Goal: Information Seeking & Learning: Learn about a topic

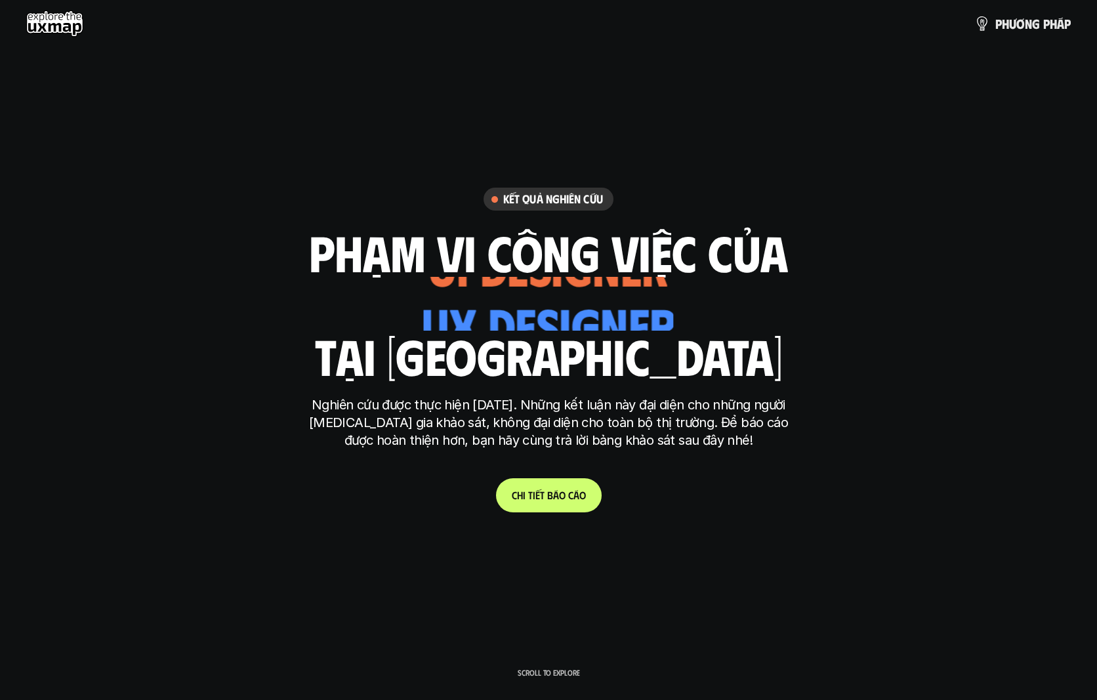
click at [594, 317] on div "ui designer ui/ux designer product designer UX designer ui designer" at bounding box center [548, 304] width 249 height 54
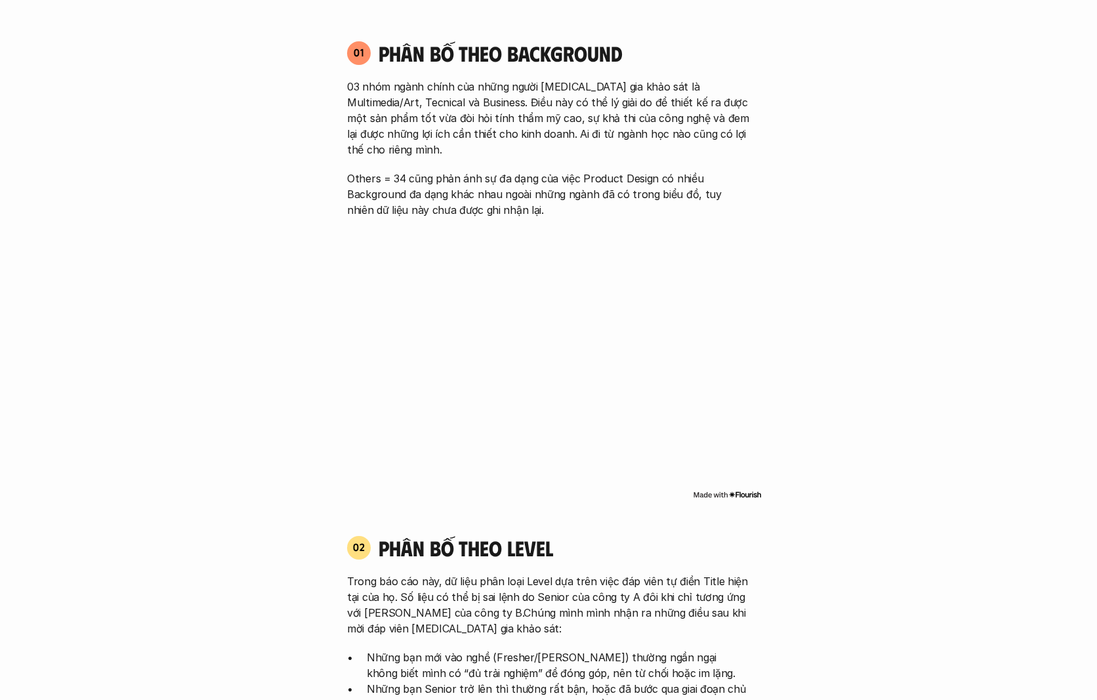
scroll to position [1066, 0]
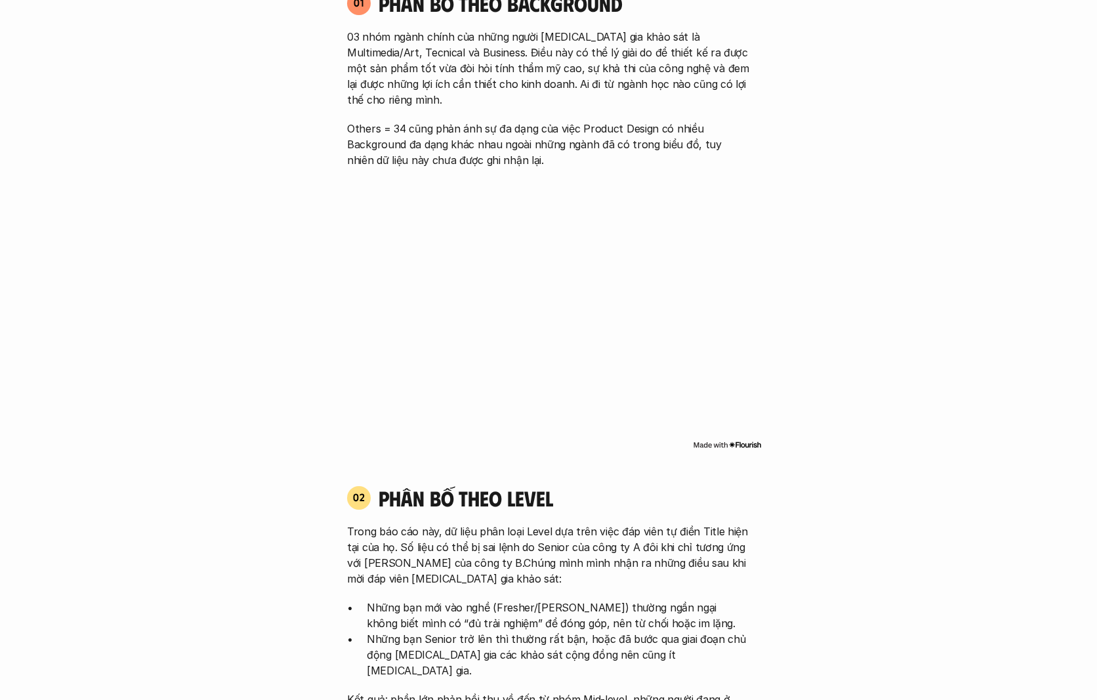
drag, startPoint x: 241, startPoint y: 294, endPoint x: 289, endPoint y: 277, distance: 50.8
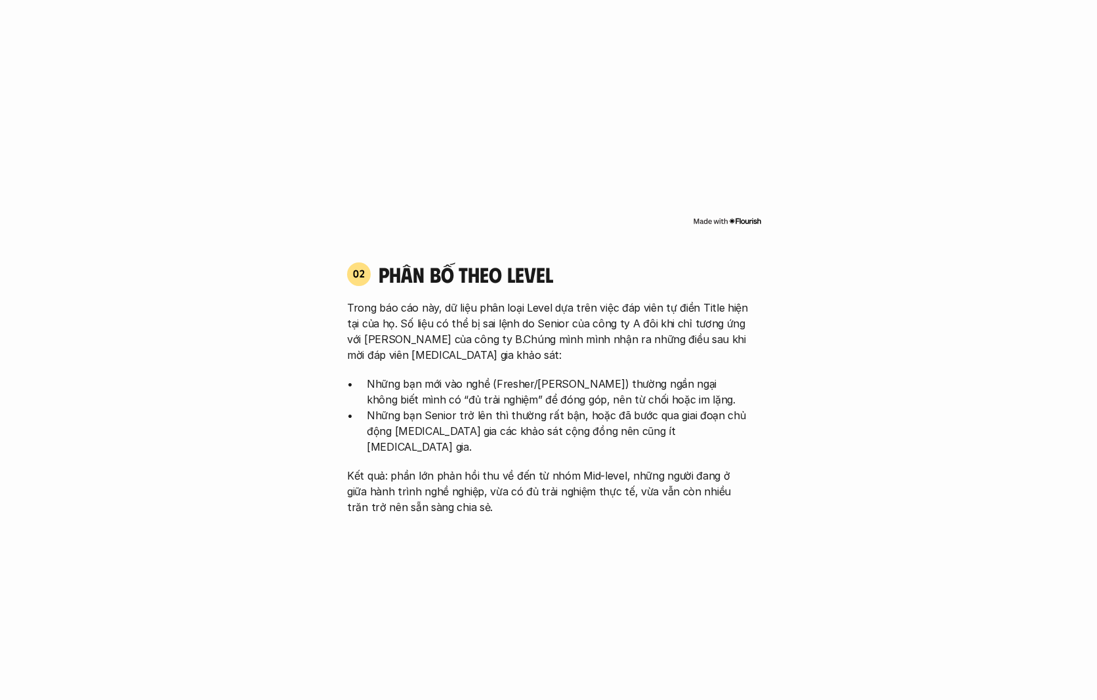
scroll to position [1436, 0]
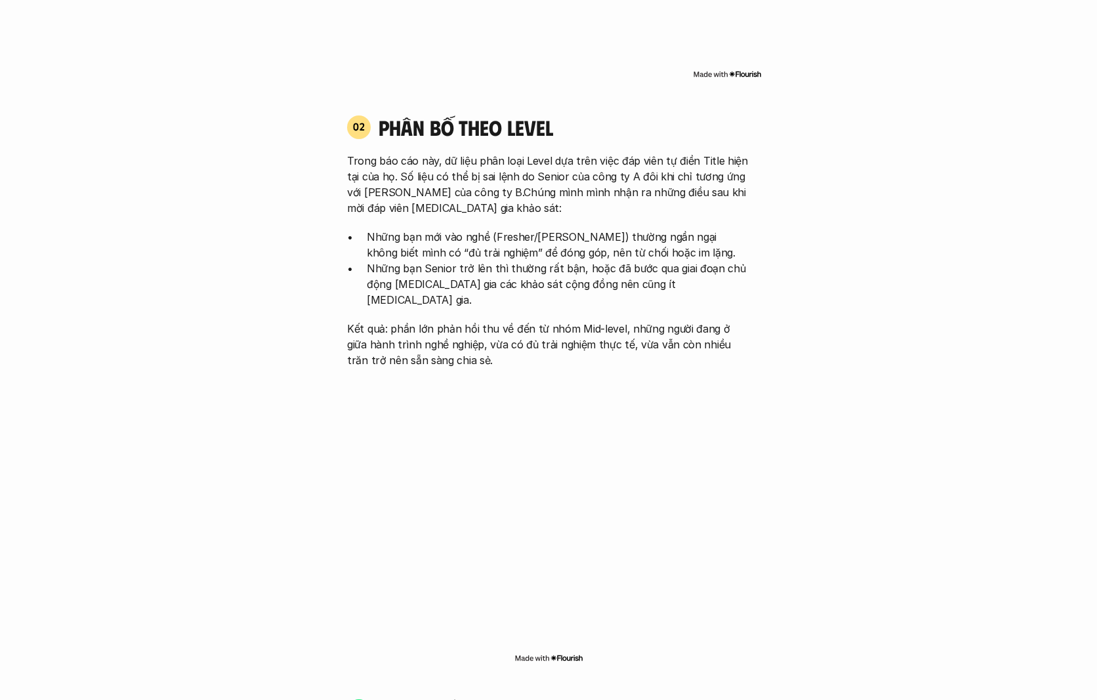
click at [662, 321] on p "Kết quả: phần lớn phản hồi thu về đến từ nhóm Mid-level, những người đang ở giữ…" at bounding box center [548, 344] width 403 height 47
click at [554, 273] on p "Những bạn Senior trở lên thì thường rất bận, hoặc đã bước qua giai đoạn chủ độn…" at bounding box center [558, 283] width 383 height 47
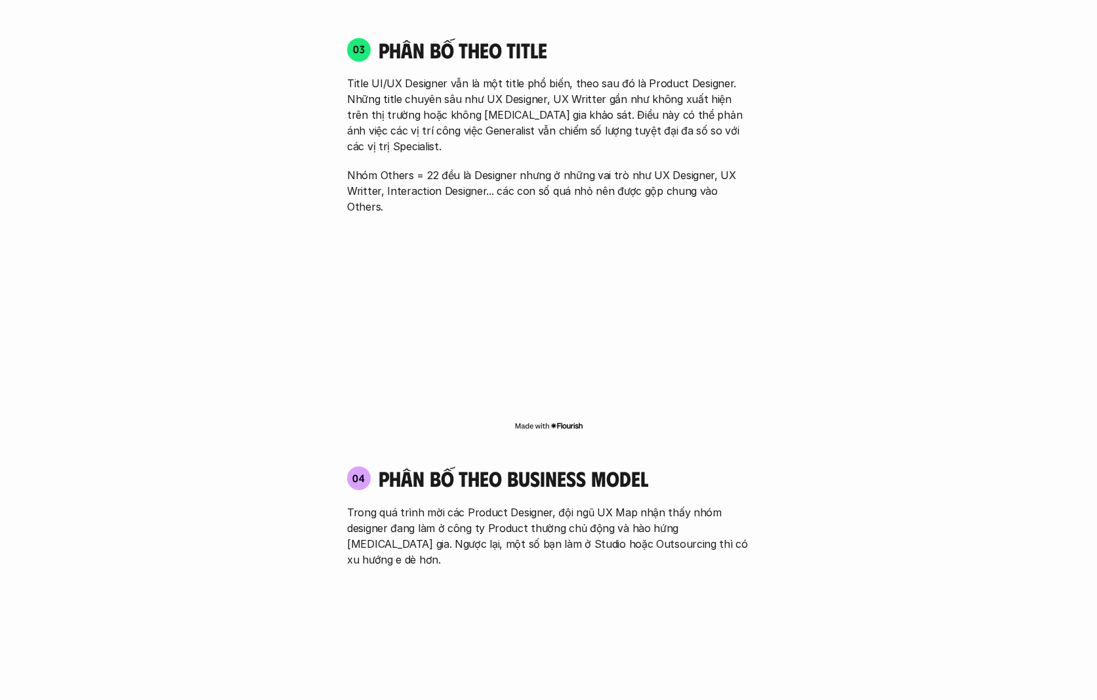
scroll to position [2197, 0]
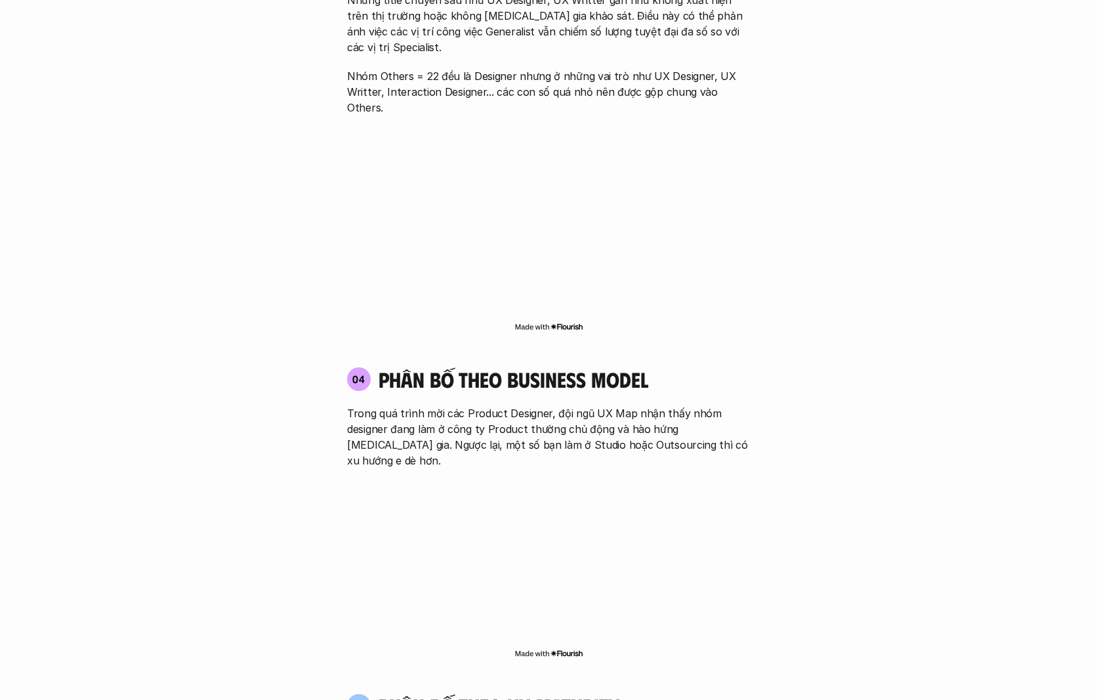
click at [805, 488] on div "01 Phân bố theo background 03 nhóm ngành chính của những người [MEDICAL_DATA] g…" at bounding box center [549, 45] width 840 height 2399
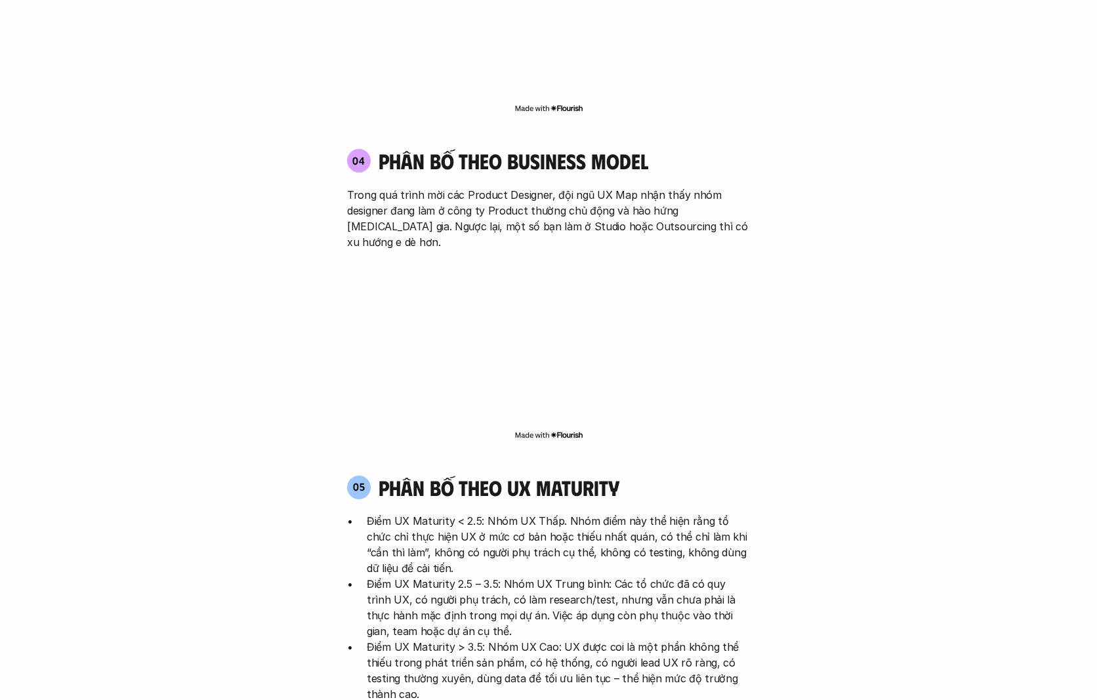
scroll to position [0, 0]
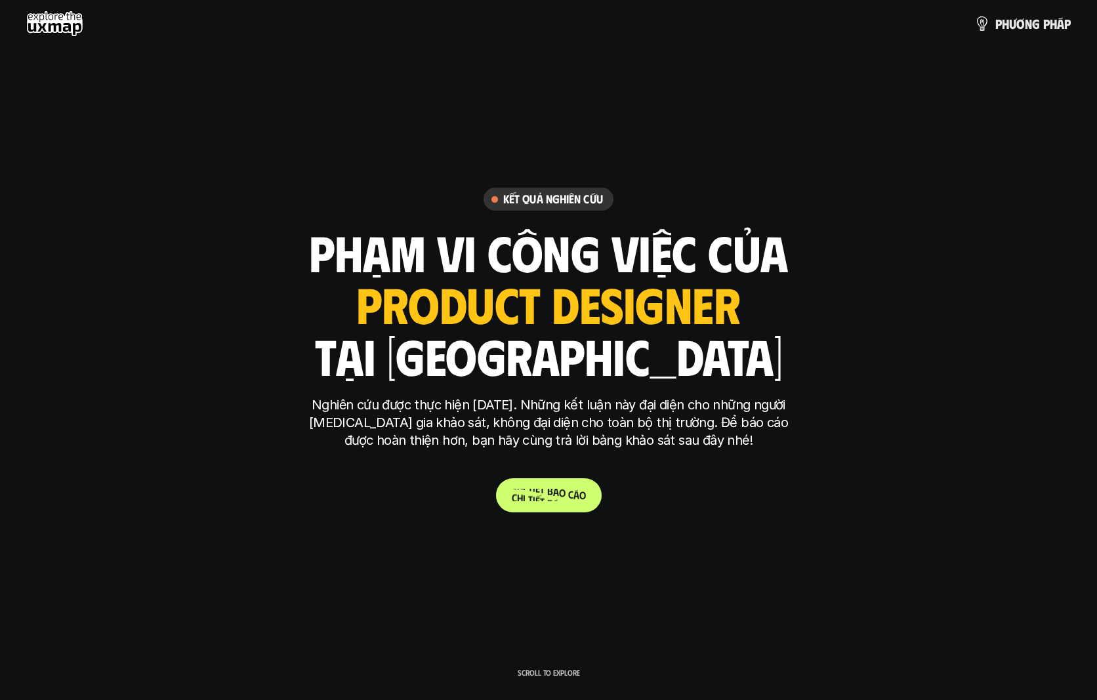
click at [555, 495] on p "C h i t i ế t b á o c á o" at bounding box center [549, 495] width 74 height 12
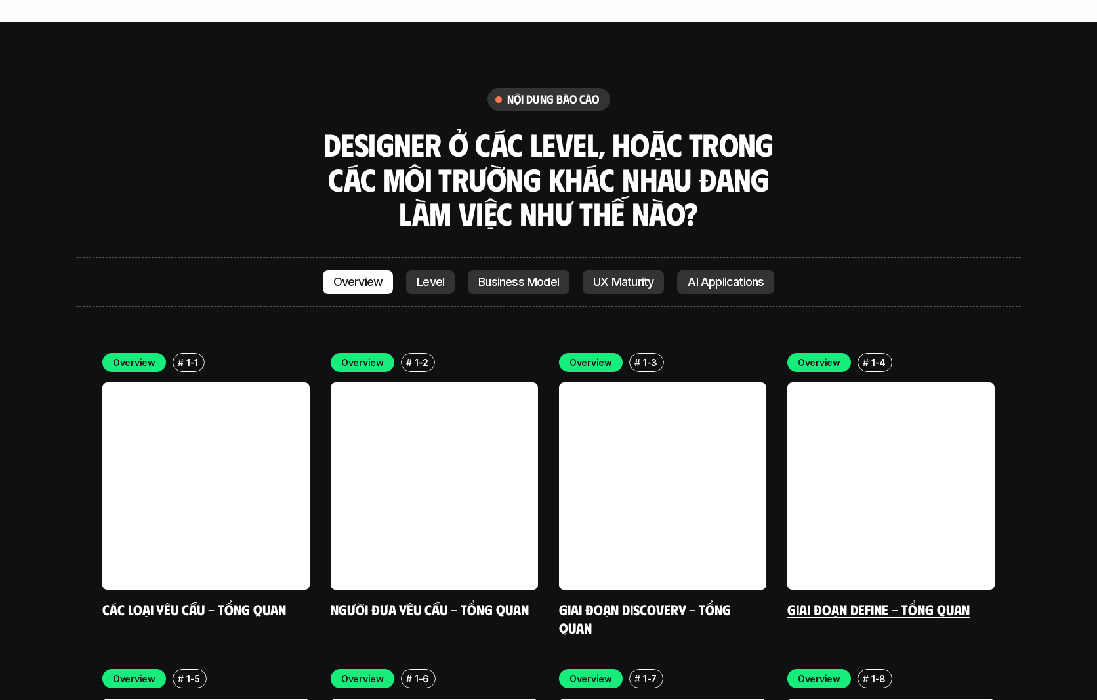
scroll to position [3758, 0]
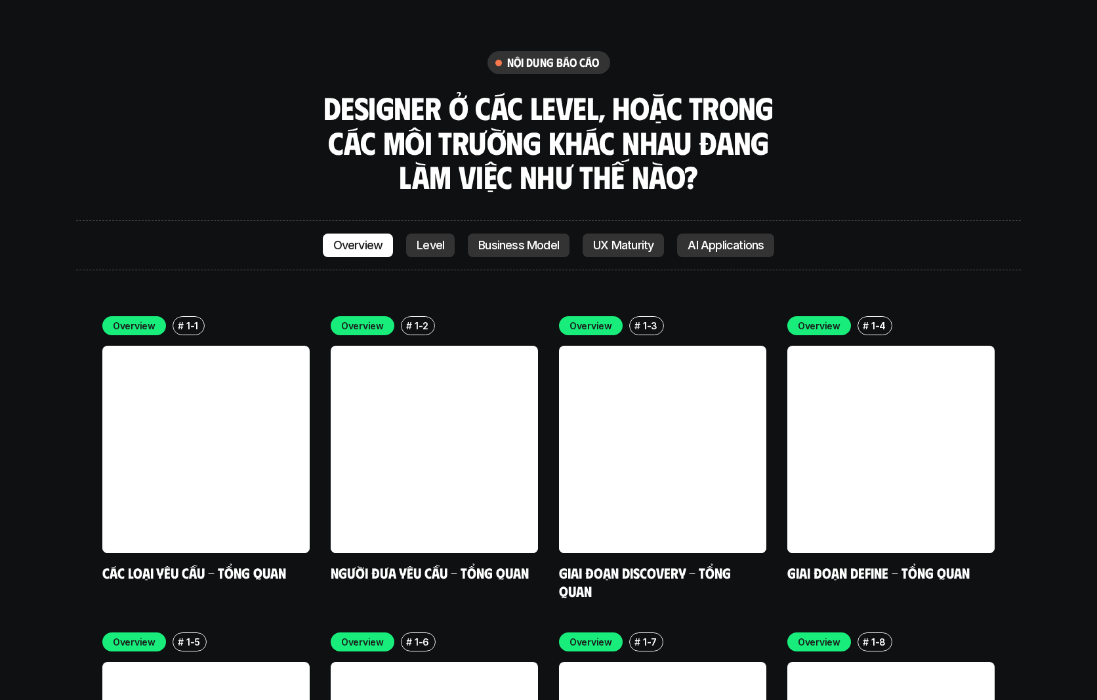
click at [464, 346] on link at bounding box center [434, 449] width 207 height 207
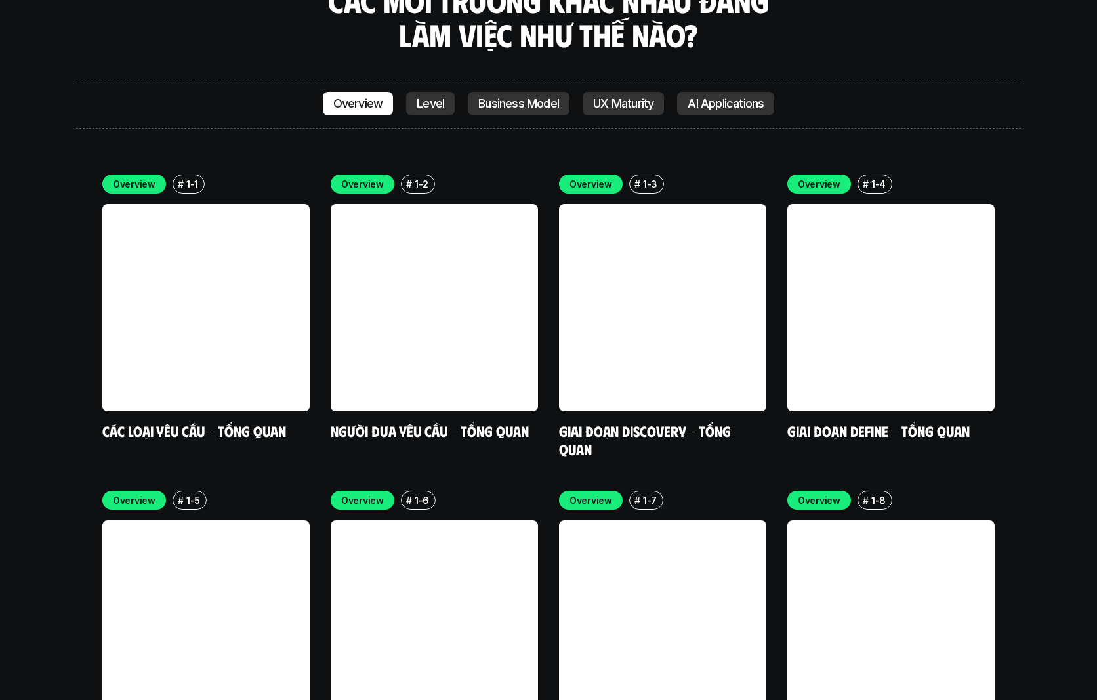
scroll to position [3897, 0]
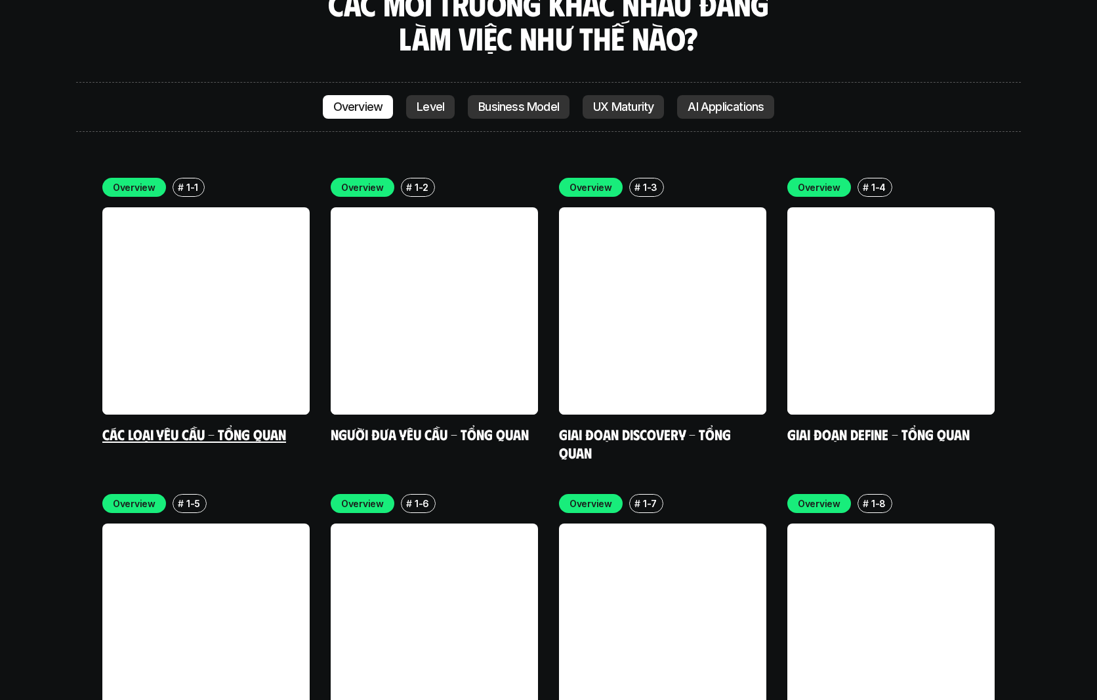
click at [247, 278] on link at bounding box center [205, 310] width 207 height 207
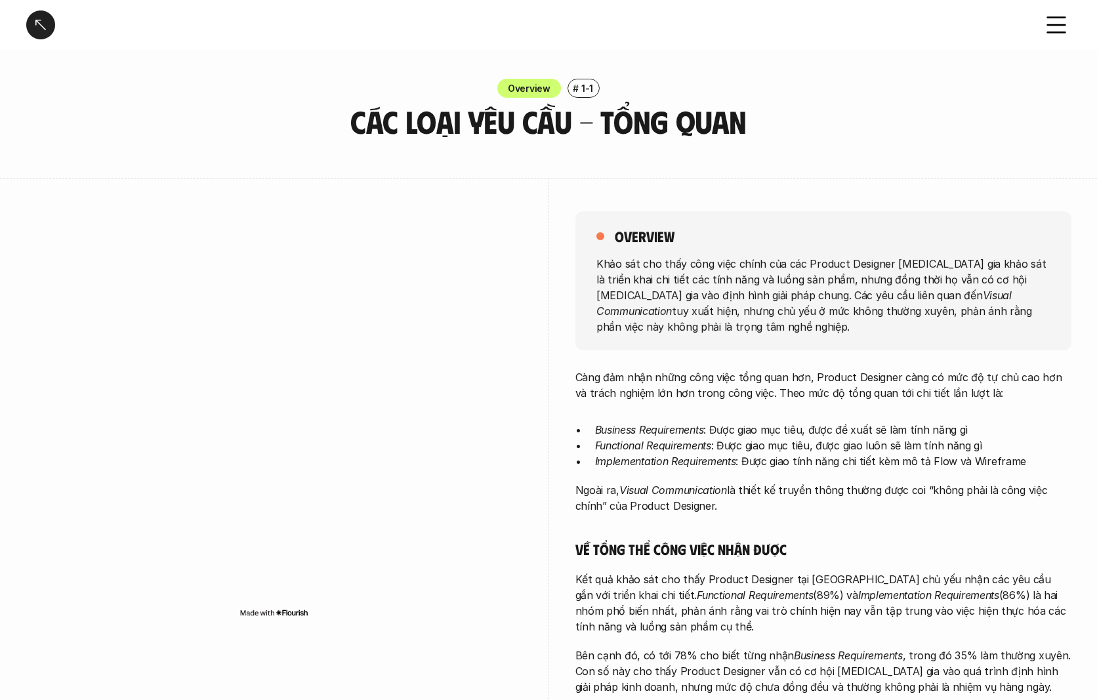
click at [784, 399] on p "Càng đảm nhận những công việc tổng quan hơn, Product Designer càng có mức độ tự…" at bounding box center [823, 384] width 496 height 31
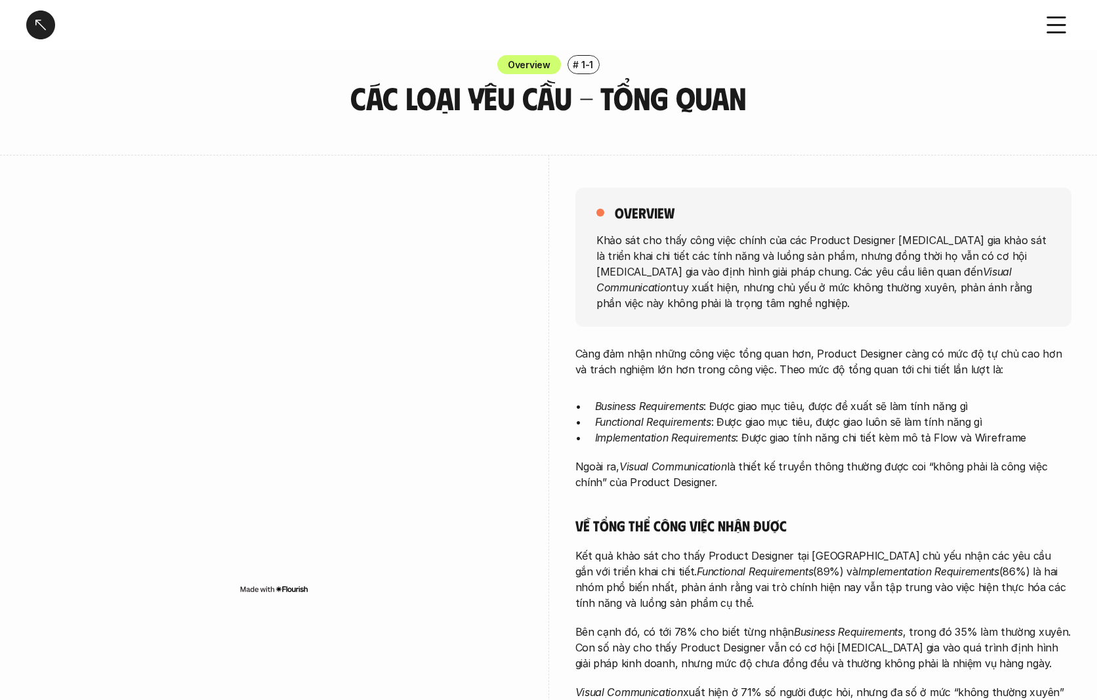
scroll to position [142, 0]
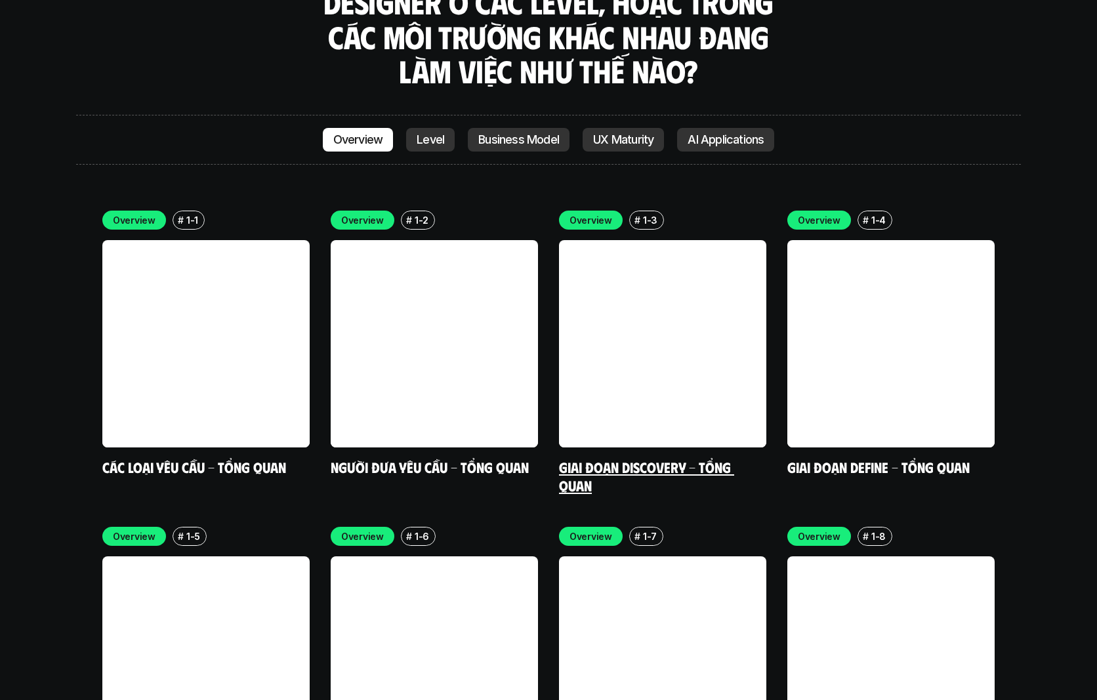
scroll to position [3917, 0]
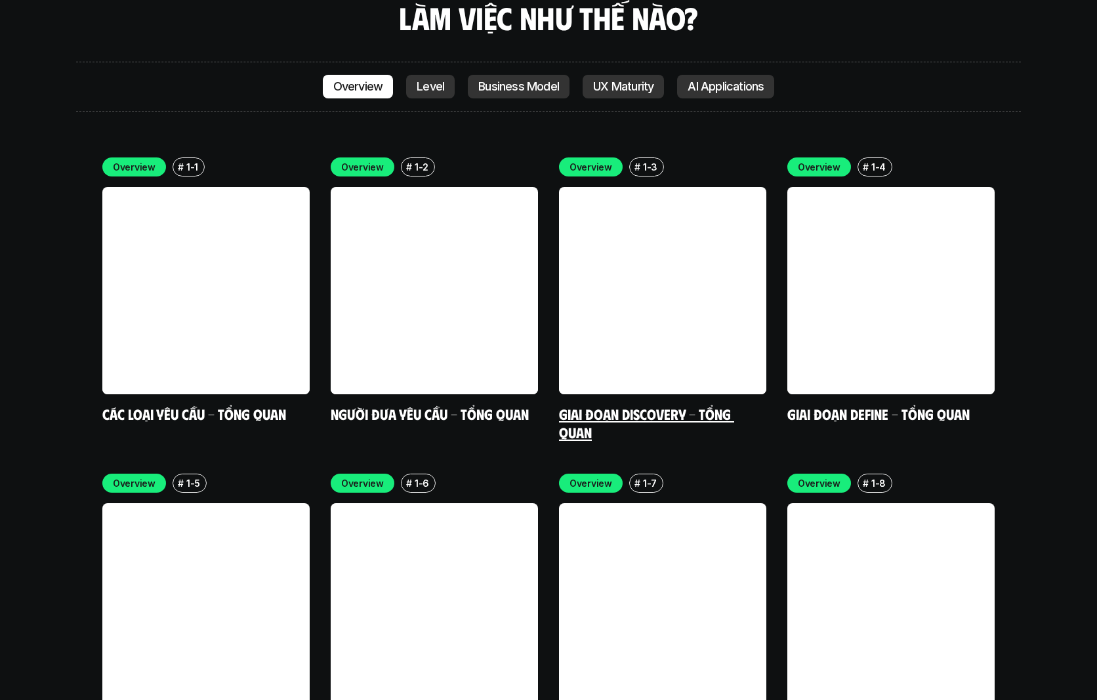
click at [628, 262] on link at bounding box center [662, 290] width 207 height 207
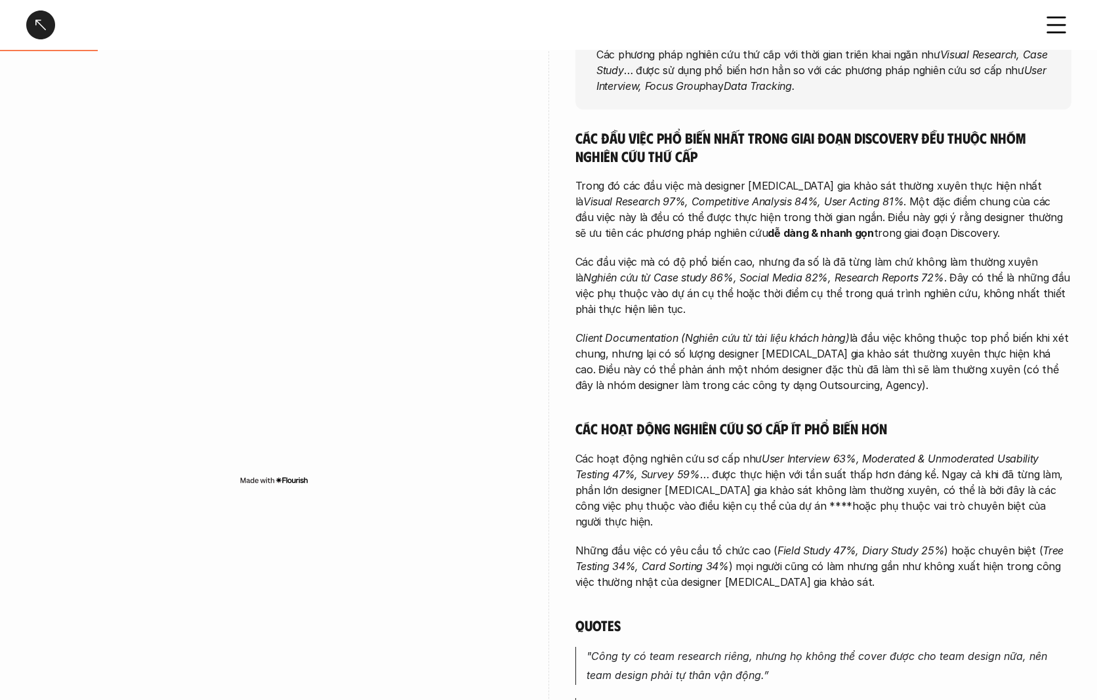
scroll to position [211, 0]
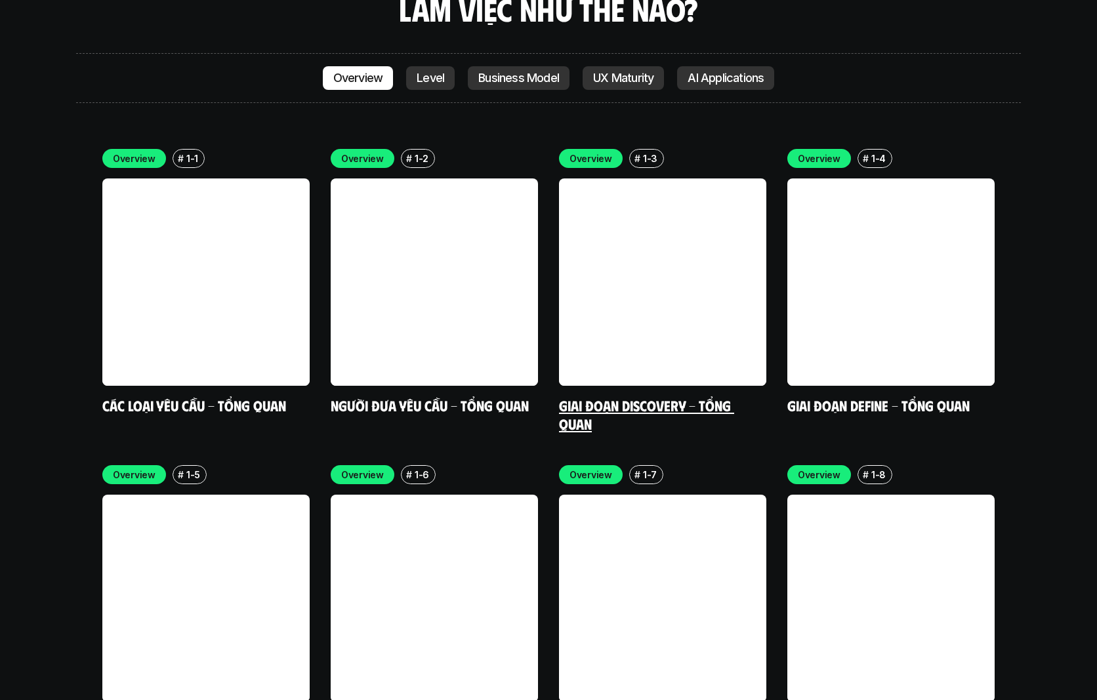
scroll to position [4054, 0]
